Goal: Task Accomplishment & Management: Manage account settings

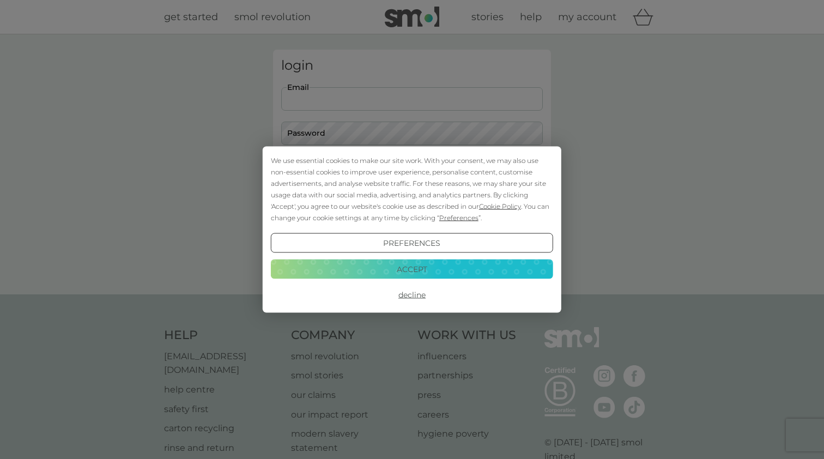
type input "eleanor.elizabeth.j@gmail.com"
click at [412, 171] on button "Login" at bounding box center [411, 172] width 261 height 32
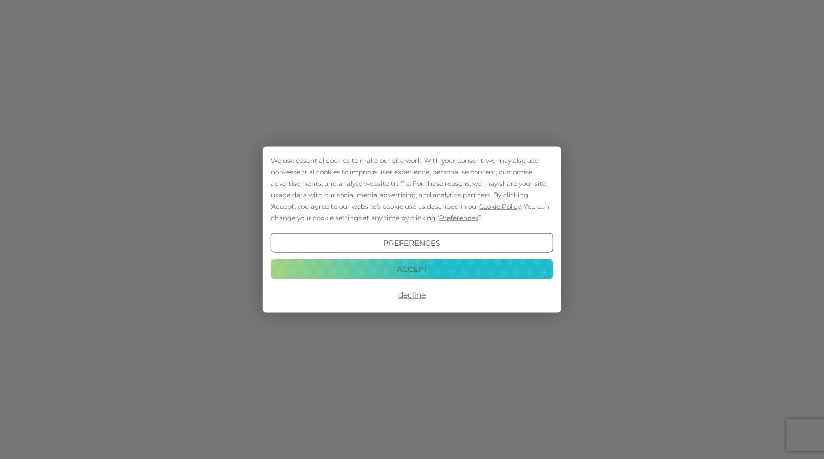
click at [418, 294] on button "Decline" at bounding box center [412, 295] width 282 height 20
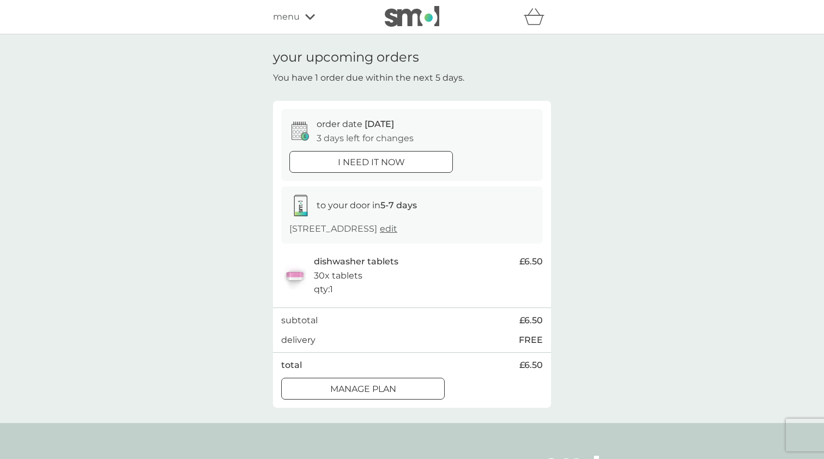
click at [416, 382] on div "Manage plan" at bounding box center [363, 389] width 162 height 14
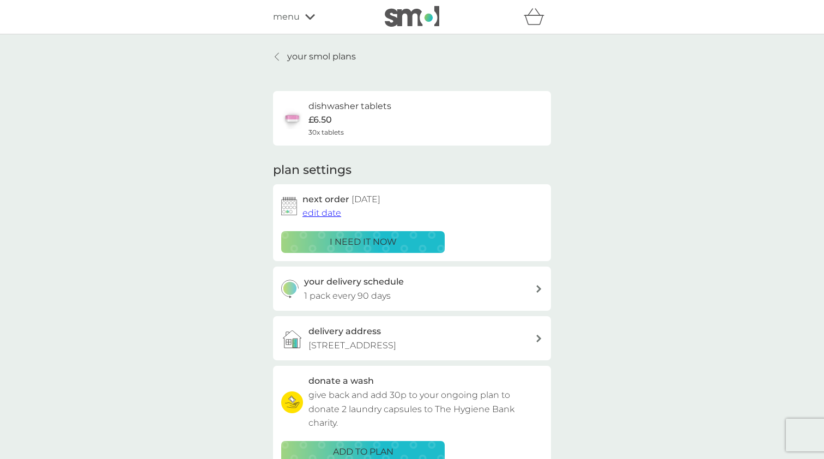
click at [328, 212] on span "edit date" at bounding box center [321, 213] width 39 height 10
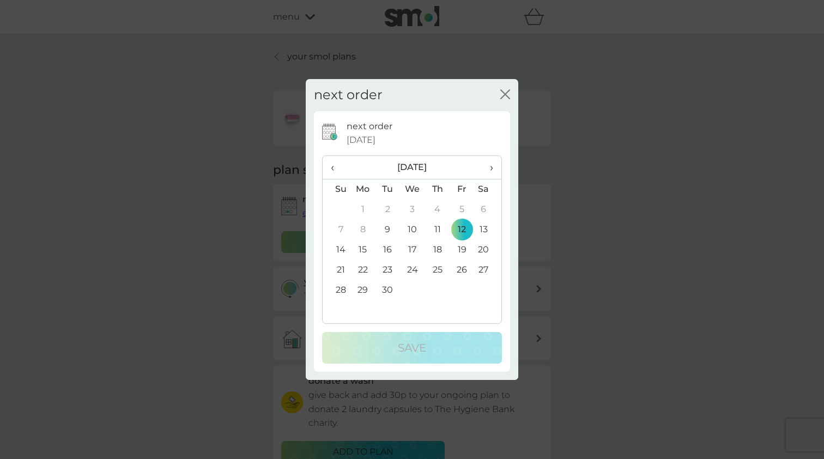
click at [491, 165] on span "›" at bounding box center [487, 167] width 11 height 23
click at [364, 230] on td "6" at bounding box center [362, 230] width 25 height 20
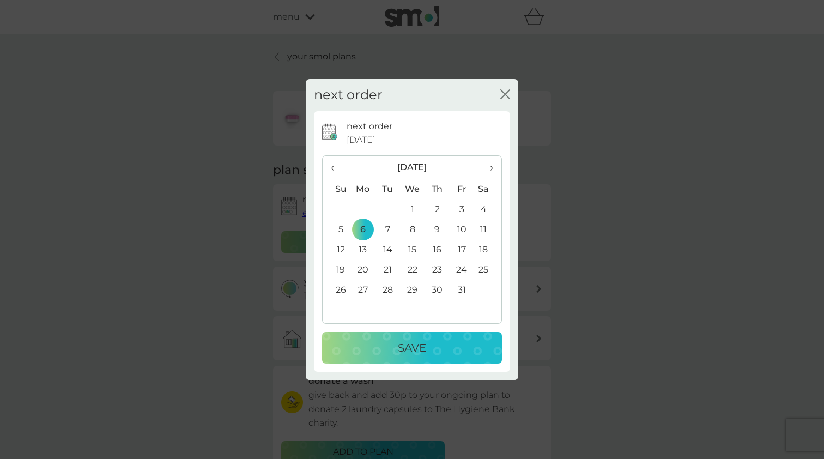
click at [396, 342] on div "Save" at bounding box center [412, 347] width 158 height 17
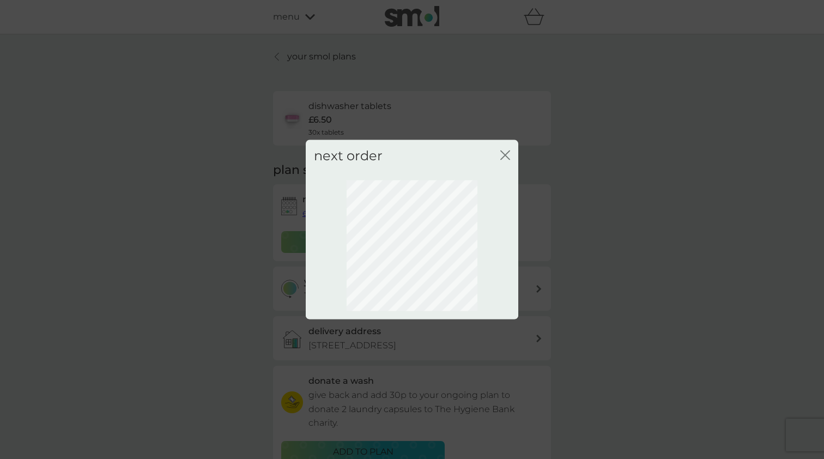
click at [503, 157] on icon "close" at bounding box center [503, 155] width 4 height 9
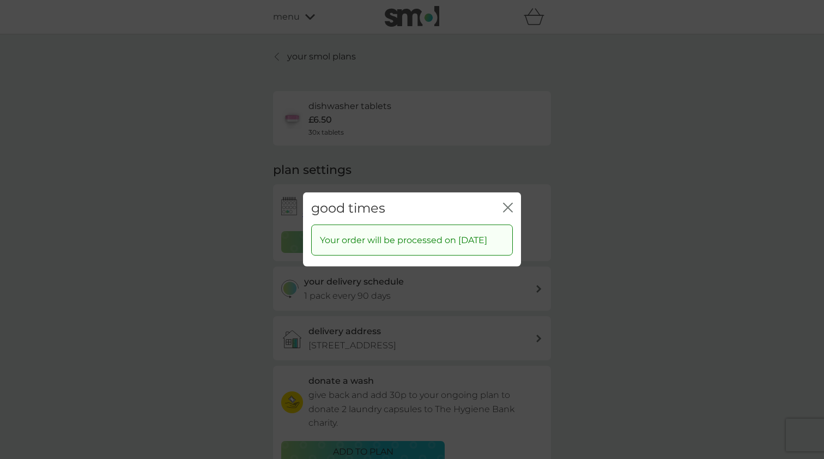
click at [578, 136] on div "good times close Your order will be processed on 6 Oct 2025" at bounding box center [412, 229] width 824 height 459
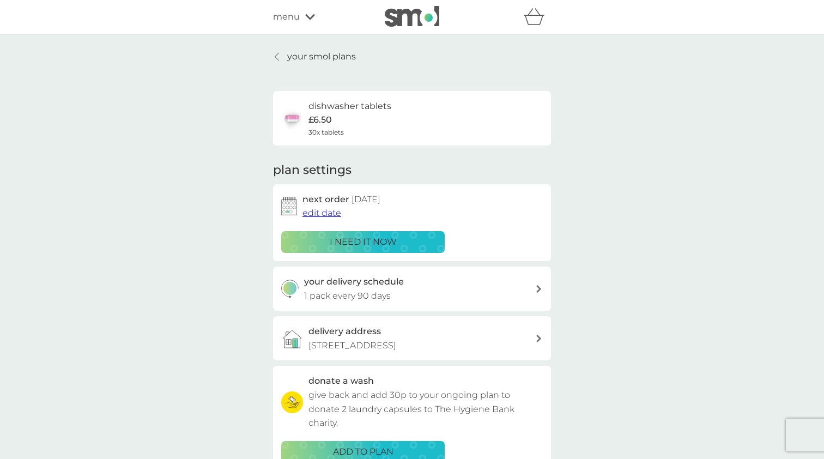
click at [344, 54] on p "your smol plans" at bounding box center [321, 57] width 69 height 14
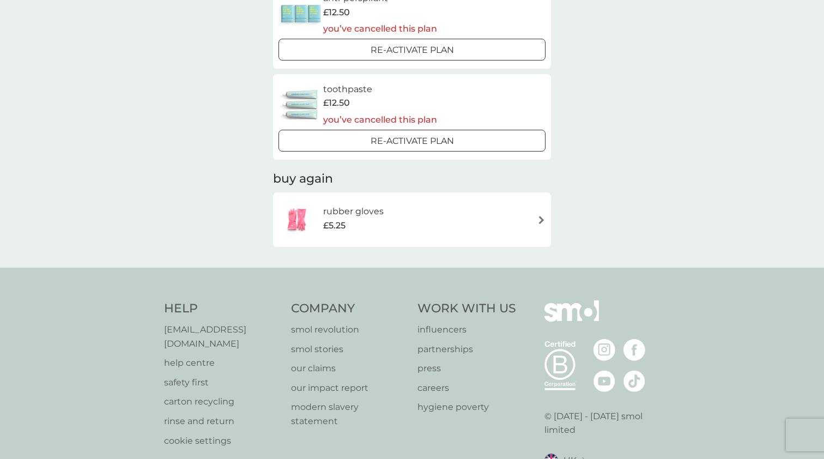
scroll to position [500, 0]
